Goal: Complete application form

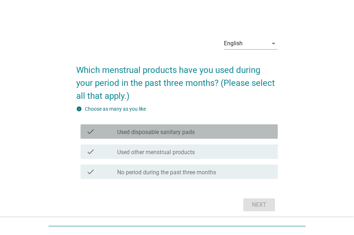
click at [134, 135] on label "Used disposable sanitary pads" at bounding box center [156, 132] width 78 height 7
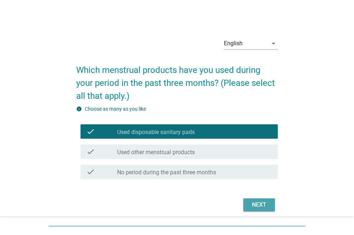
click at [264, 206] on div "Next" at bounding box center [259, 204] width 20 height 9
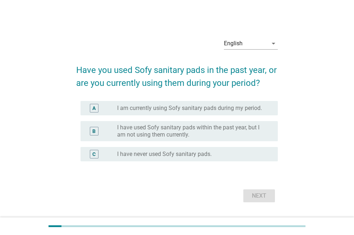
click at [134, 109] on label "I am currently using Sofy sanitary pads during my period." at bounding box center [189, 108] width 145 height 7
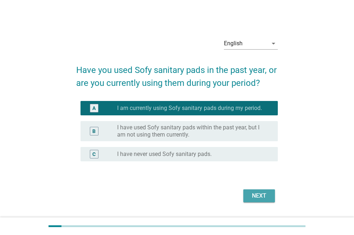
click at [263, 198] on div "Next" at bounding box center [259, 196] width 20 height 9
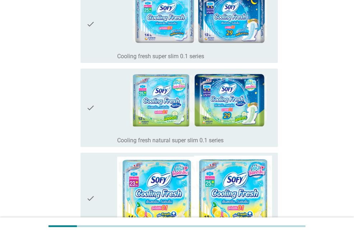
scroll to position [144, 0]
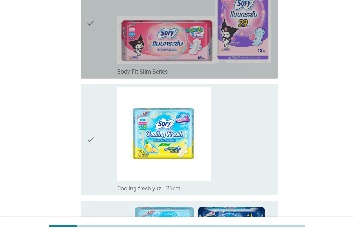
click at [167, 67] on div "check_box_outline_blank Body Fit Slim Series" at bounding box center [194, 71] width 155 height 9
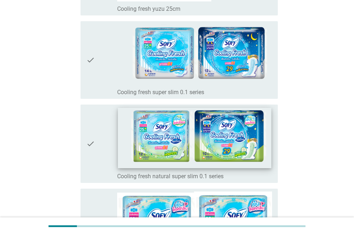
click at [203, 127] on img at bounding box center [194, 138] width 153 height 61
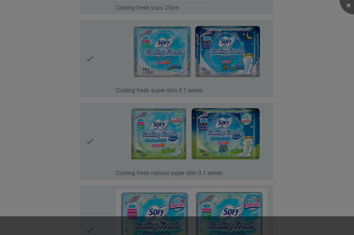
scroll to position [503, 0]
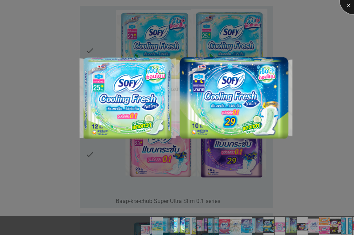
click at [351, 4] on div at bounding box center [354, 0] width 29 height 29
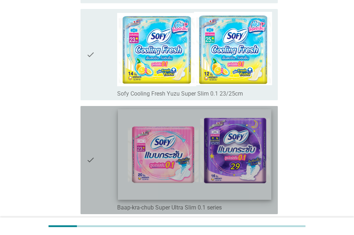
click at [170, 174] on img at bounding box center [194, 154] width 153 height 91
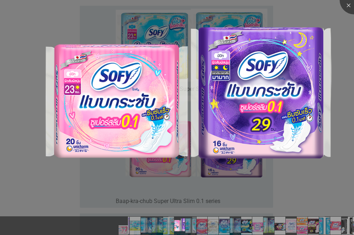
scroll to position [611, 0]
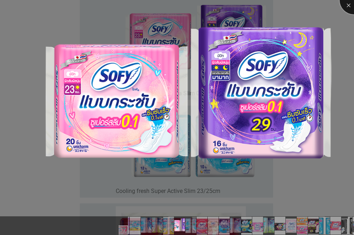
click at [351, 5] on div at bounding box center [354, 0] width 29 height 29
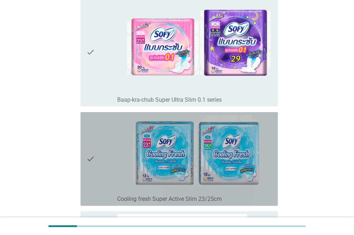
click at [90, 172] on icon "check" at bounding box center [90, 159] width 9 height 88
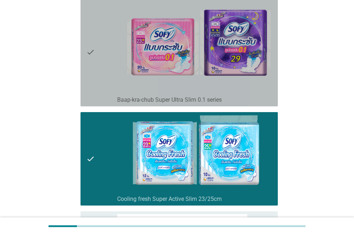
click at [97, 96] on div "check" at bounding box center [101, 52] width 31 height 102
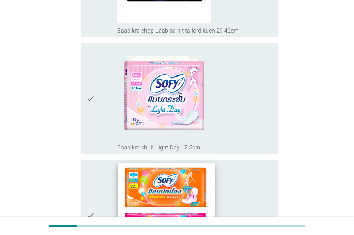
scroll to position [1797, 0]
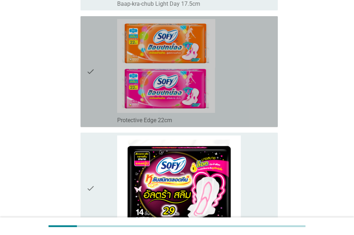
click at [89, 73] on icon "check" at bounding box center [90, 71] width 9 height 105
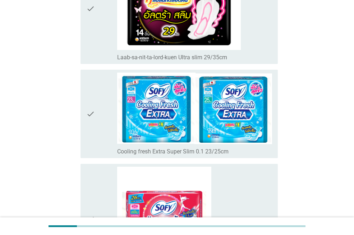
scroll to position [2192, 0]
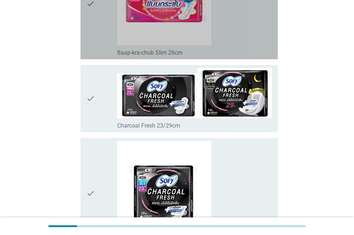
click at [88, 24] on icon "check" at bounding box center [90, 3] width 9 height 105
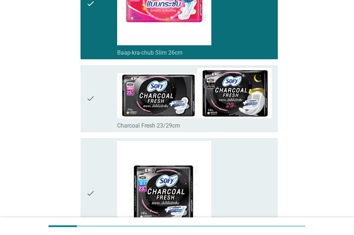
scroll to position [2406, 0]
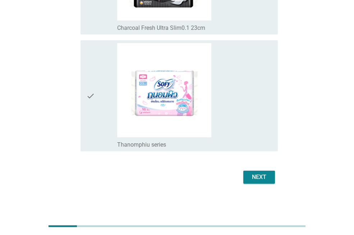
click at [88, 119] on icon "check" at bounding box center [90, 95] width 9 height 105
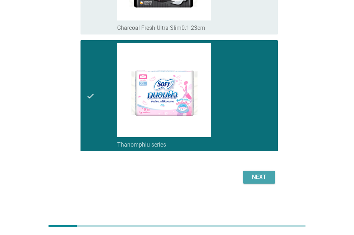
click at [258, 177] on div "Next" at bounding box center [259, 177] width 20 height 9
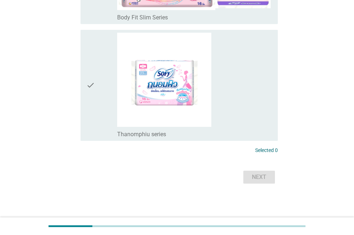
scroll to position [0, 0]
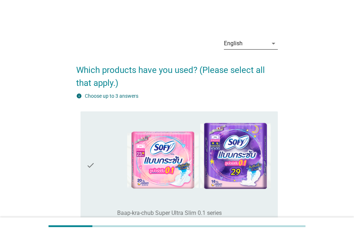
click at [273, 43] on icon "arrow_drop_down" at bounding box center [273, 43] width 9 height 9
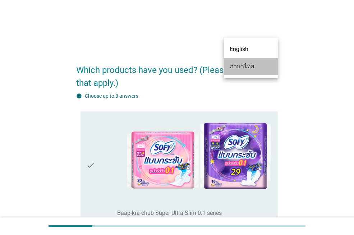
click at [241, 66] on div "ภาษาไทย" at bounding box center [251, 66] width 42 height 9
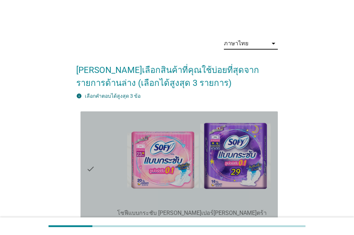
drag, startPoint x: 104, startPoint y: 198, endPoint x: 111, endPoint y: 196, distance: 7.4
click at [105, 198] on div "check" at bounding box center [101, 169] width 31 height 110
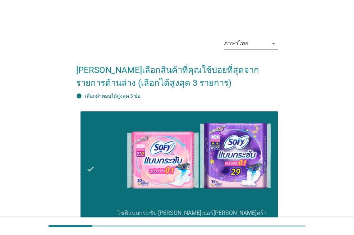
scroll to position [180, 0]
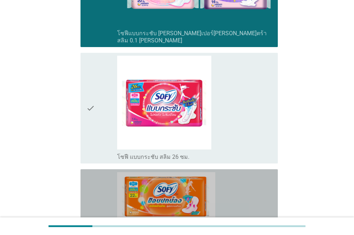
click at [93, 195] on icon "check" at bounding box center [90, 224] width 9 height 105
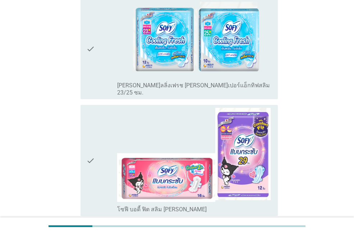
scroll to position [503, 0]
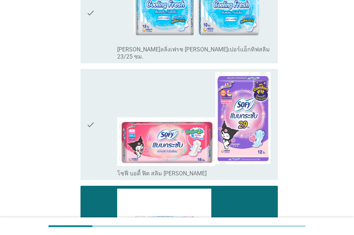
scroll to position [645, 0]
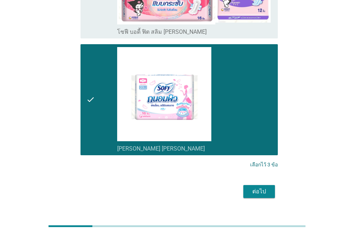
click at [260, 187] on div "ต่อไป" at bounding box center [259, 191] width 20 height 9
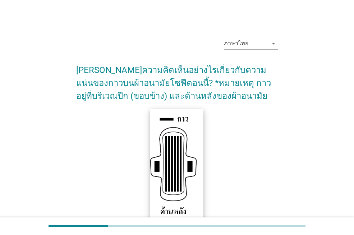
click at [187, 183] on img at bounding box center [177, 167] width 54 height 116
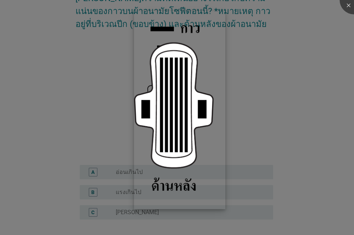
scroll to position [132, 0]
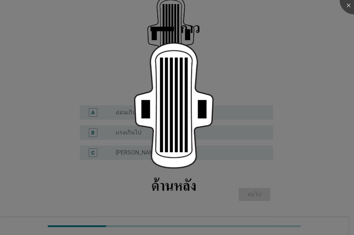
click at [290, 93] on div at bounding box center [177, 117] width 354 height 235
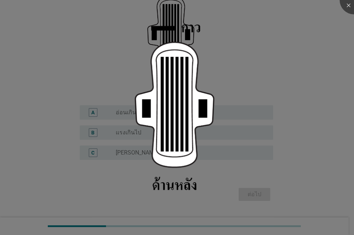
click at [294, 113] on div at bounding box center [177, 117] width 354 height 235
click at [346, 4] on div at bounding box center [354, 0] width 29 height 29
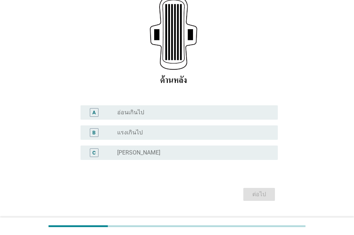
click at [145, 152] on div "radio_button_unchecked [PERSON_NAME]" at bounding box center [191, 152] width 149 height 7
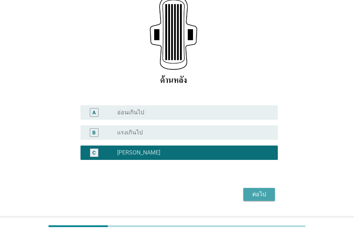
click at [261, 192] on div "ต่อไป" at bounding box center [259, 194] width 20 height 9
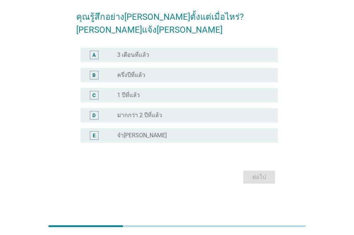
scroll to position [0, 0]
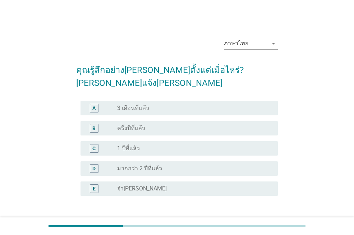
click at [149, 145] on div "radio_button_unchecked 1 ปีที่แล้ว" at bounding box center [191, 148] width 149 height 7
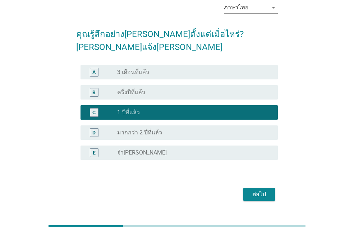
scroll to position [40, 0]
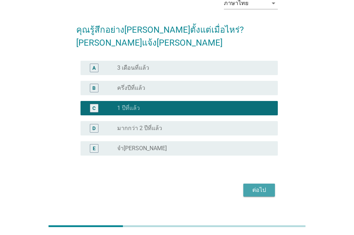
click at [257, 186] on div "ต่อไป" at bounding box center [259, 190] width 20 height 9
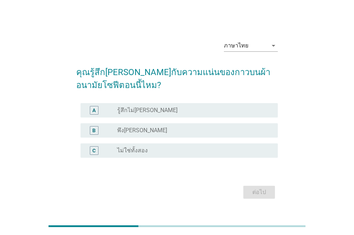
scroll to position [18, 0]
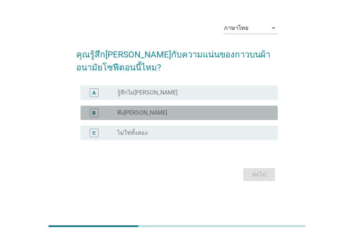
click at [140, 116] on div "radio_button_unchecked พึง[PERSON_NAME]" at bounding box center [191, 112] width 149 height 7
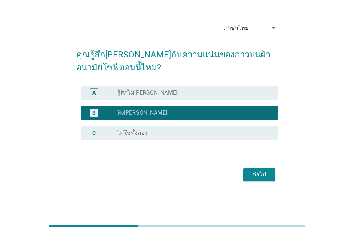
click at [260, 176] on div "ต่อไป" at bounding box center [259, 174] width 20 height 9
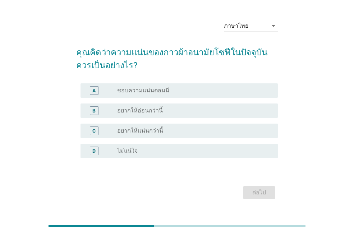
scroll to position [0, 0]
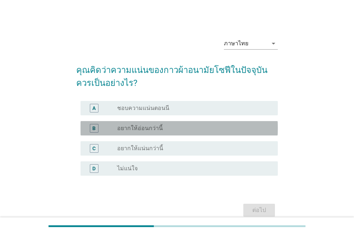
click at [128, 128] on label "อยากให้อ่อนกว่านี้" at bounding box center [140, 128] width 46 height 7
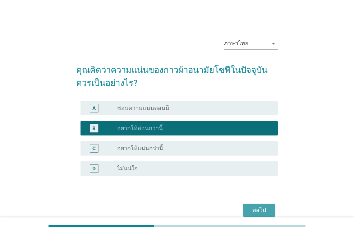
click at [252, 207] on div "ต่อไป" at bounding box center [259, 210] width 20 height 9
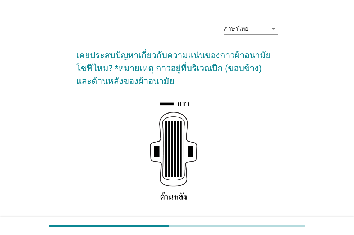
scroll to position [129, 0]
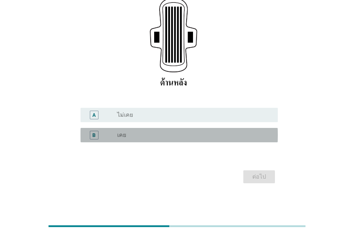
click at [117, 136] on label "เคย" at bounding box center [121, 135] width 9 height 7
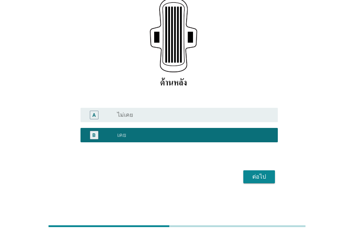
click at [260, 178] on div "ต่อไป" at bounding box center [259, 176] width 20 height 9
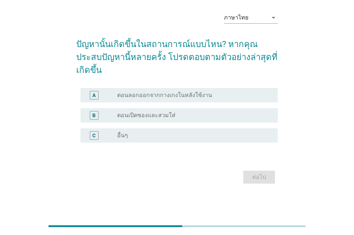
scroll to position [0, 0]
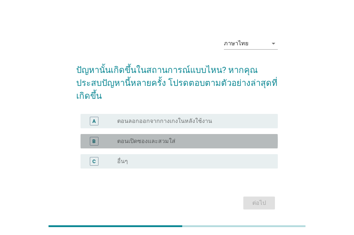
click at [149, 138] on label "ตอนเปิดซองและสวมใส่" at bounding box center [146, 141] width 58 height 7
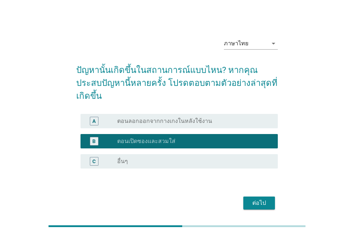
click at [256, 199] on div "ต่อไป" at bounding box center [259, 203] width 20 height 9
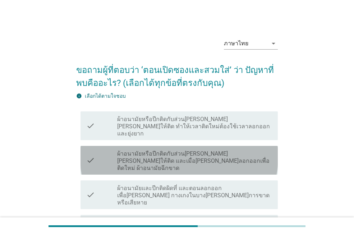
click at [169, 152] on label "ผ้าอนามัยหรือปีกติดกับส่วน[PERSON_NAME][PERSON_NAME]ให้ติด และเมื่อ[PERSON_NAME…" at bounding box center [194, 161] width 155 height 22
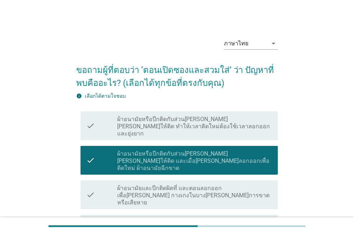
scroll to position [56, 0]
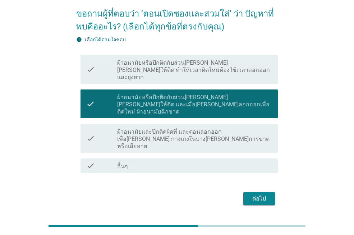
click at [258, 194] on div "ต่อไป" at bounding box center [259, 198] width 20 height 9
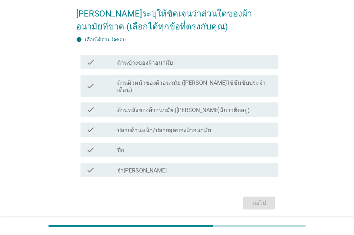
scroll to position [0, 0]
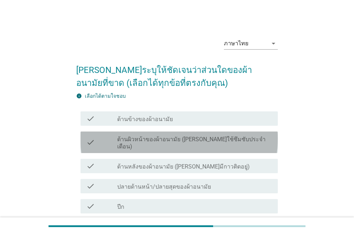
click at [176, 143] on label "ด้านผิวหน้าของผ้าอนามัย ([PERSON_NAME]ใช้ซึมซับประจำเดือน)" at bounding box center [194, 143] width 155 height 14
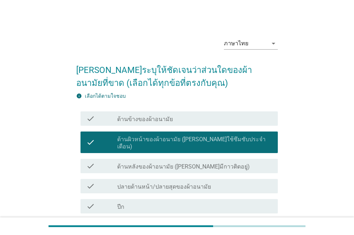
scroll to position [72, 0]
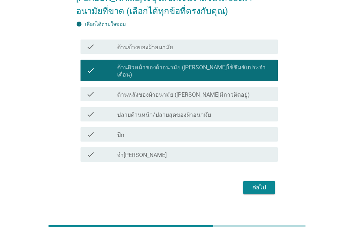
click at [183, 91] on label "ด้านหลังของผ้าอนามัย ([PERSON_NAME]มีกาวติดอยู่)" at bounding box center [183, 94] width 133 height 7
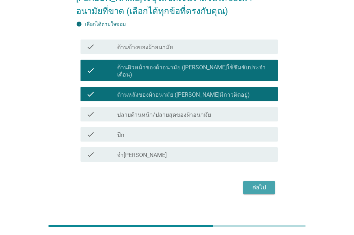
click at [252, 183] on div "ต่อไป" at bounding box center [259, 187] width 20 height 9
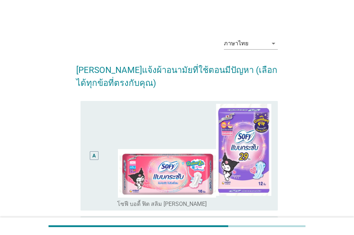
scroll to position [108, 0]
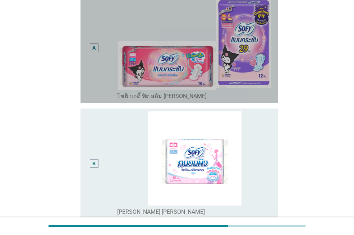
click at [93, 83] on div "A" at bounding box center [93, 48] width 15 height 104
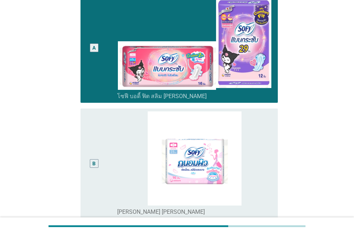
click at [111, 157] on div "B" at bounding box center [101, 163] width 31 height 104
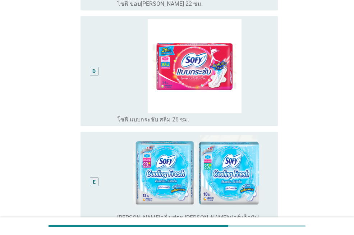
scroll to position [646, 0]
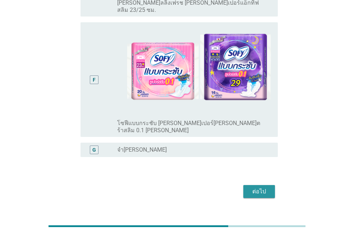
drag, startPoint x: 260, startPoint y: 181, endPoint x: 195, endPoint y: 169, distance: 66.1
click at [259, 187] on div "ต่อไป" at bounding box center [259, 191] width 20 height 9
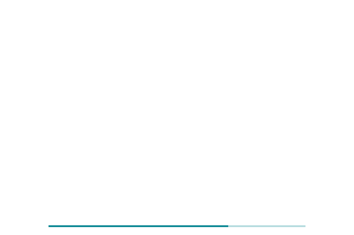
scroll to position [0, 0]
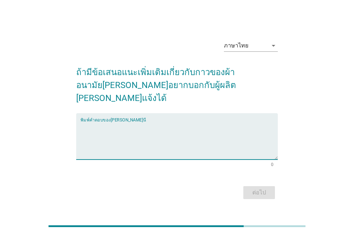
click at [102, 148] on textarea "พิมพ์คำตอบของคุณ ที่นี่" at bounding box center [178, 141] width 197 height 38
type textarea "F"
type textarea "ีดีและชอบ"
click at [261, 188] on div "ต่อไป" at bounding box center [259, 192] width 20 height 9
